Goal: Information Seeking & Learning: Learn about a topic

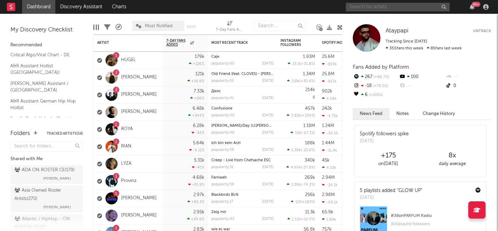
click at [367, 4] on input "text" at bounding box center [398, 7] width 104 height 9
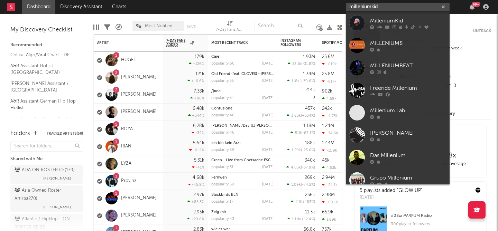
type input "milleniumkid"
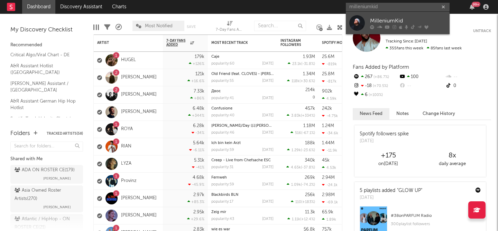
click at [373, 20] on div "MilleniumKid" at bounding box center [408, 21] width 76 height 8
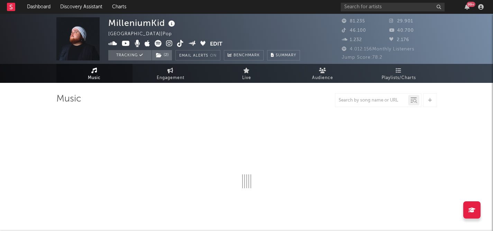
select select "6m"
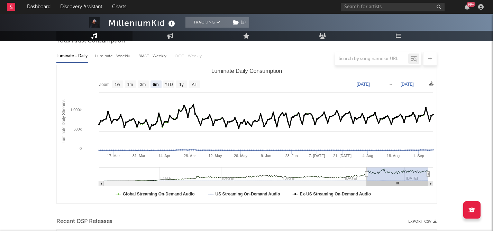
scroll to position [75, 0]
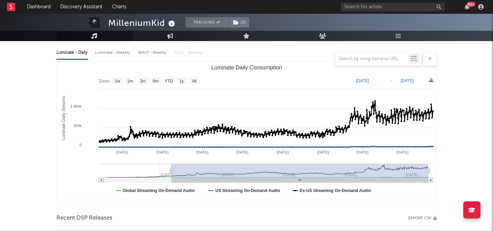
type input "[DATE]"
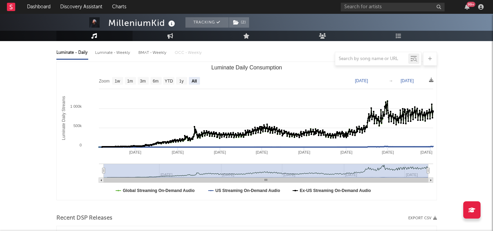
select select "All"
type input "[DATE]"
drag, startPoint x: 366, startPoint y: 172, endPoint x: 94, endPoint y: 182, distance: 271.7
click at [94, 182] on icon "Created with Highcharts 10.3.3 Luminate Daily Streams Luminate Daily Consumptio…" at bounding box center [247, 131] width 380 height 138
